Goal: Task Accomplishment & Management: Use online tool/utility

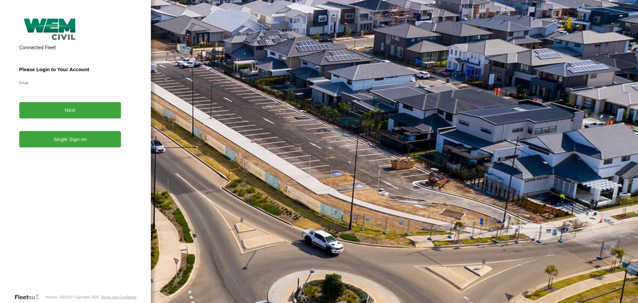
click at [73, 145] on link "Single Sign-on" at bounding box center [70, 139] width 102 height 16
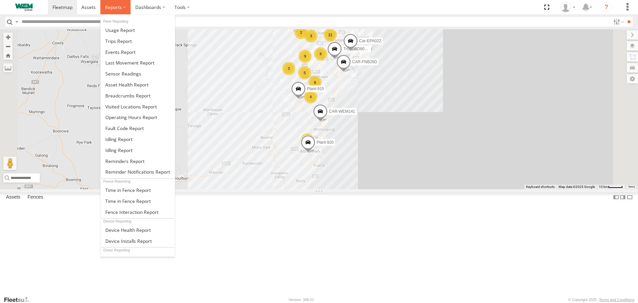
click at [119, 10] on span at bounding box center [113, 7] width 17 height 6
click at [125, 28] on span at bounding box center [120, 30] width 30 height 6
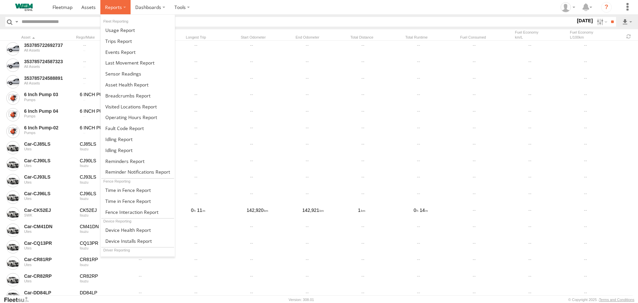
click at [124, 8] on label at bounding box center [115, 7] width 30 height 14
click at [122, 11] on label at bounding box center [115, 7] width 30 height 14
click at [133, 37] on link at bounding box center [138, 41] width 74 height 11
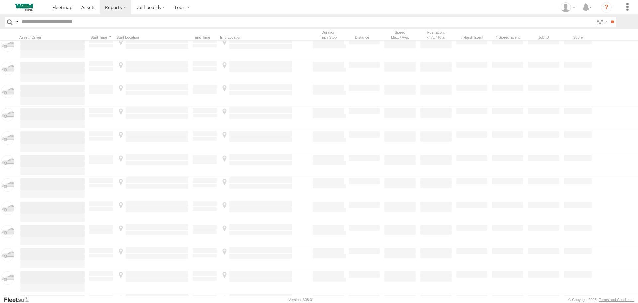
scroll to position [233, 0]
